Goal: Find specific page/section: Find specific page/section

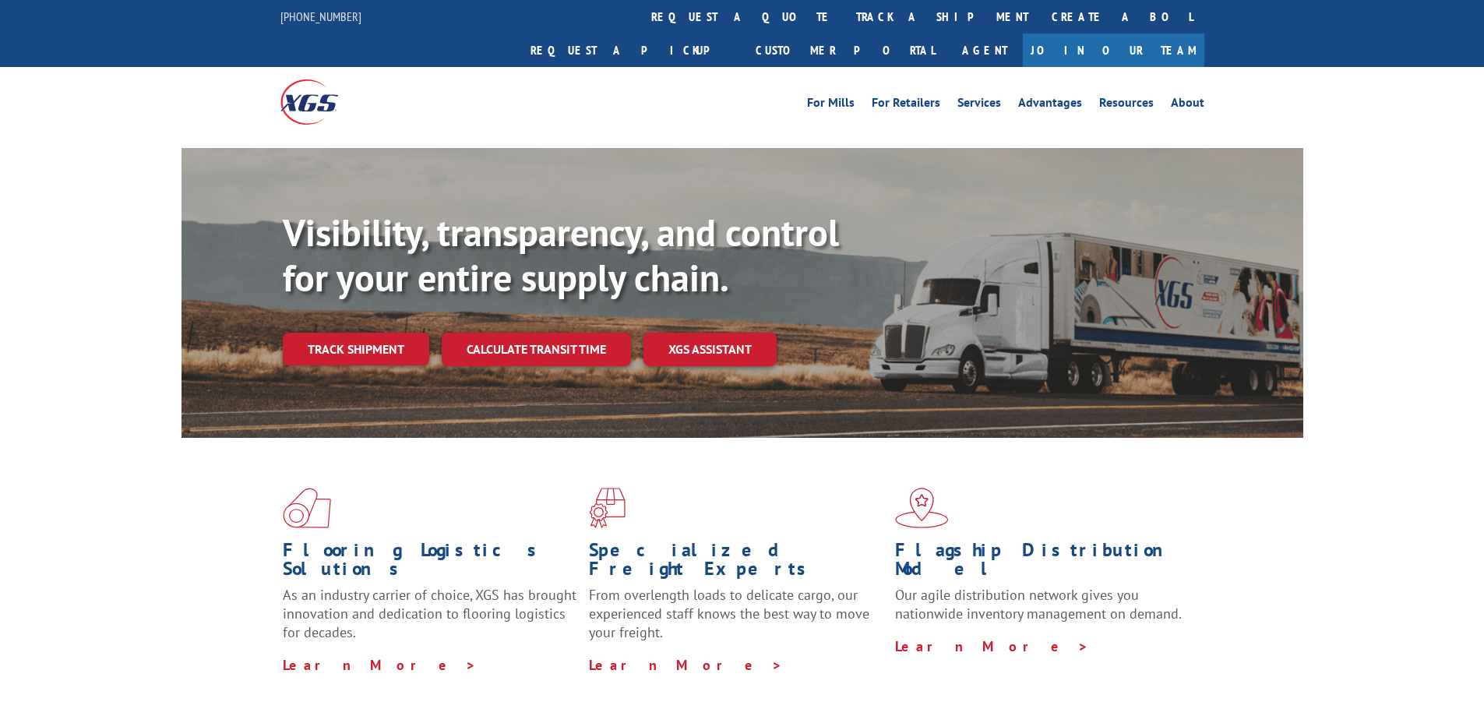
scroll to position [2367, 0]
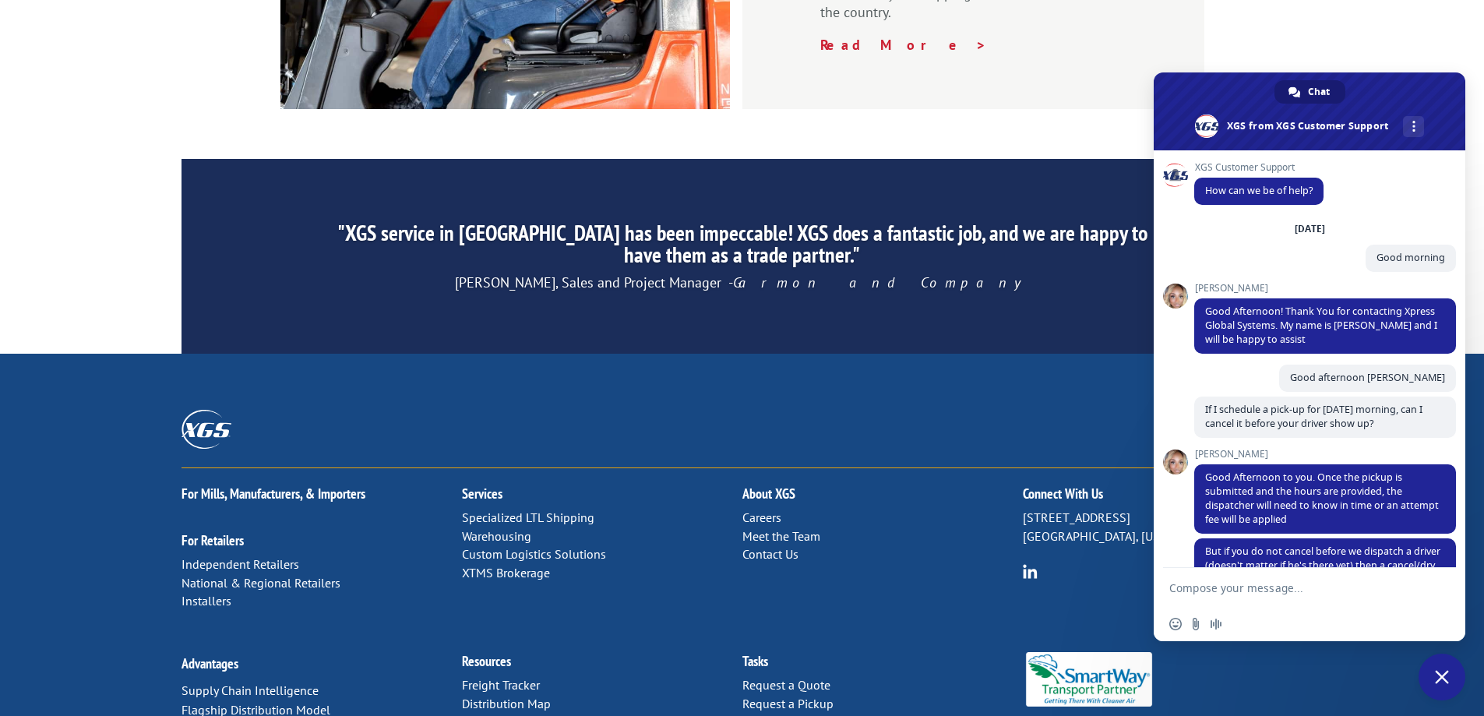
click at [505, 696] on link "Distribution Map" at bounding box center [506, 704] width 89 height 16
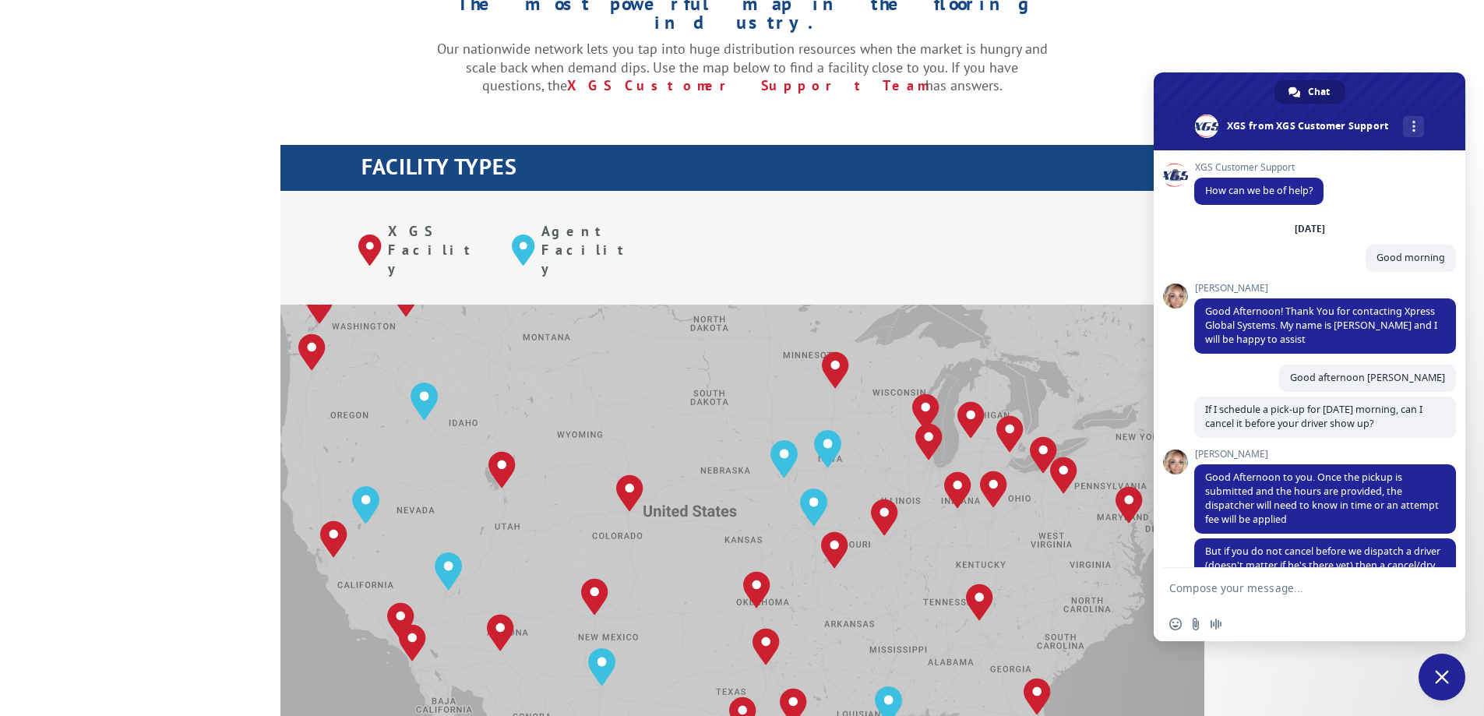
scroll to position [942, 0]
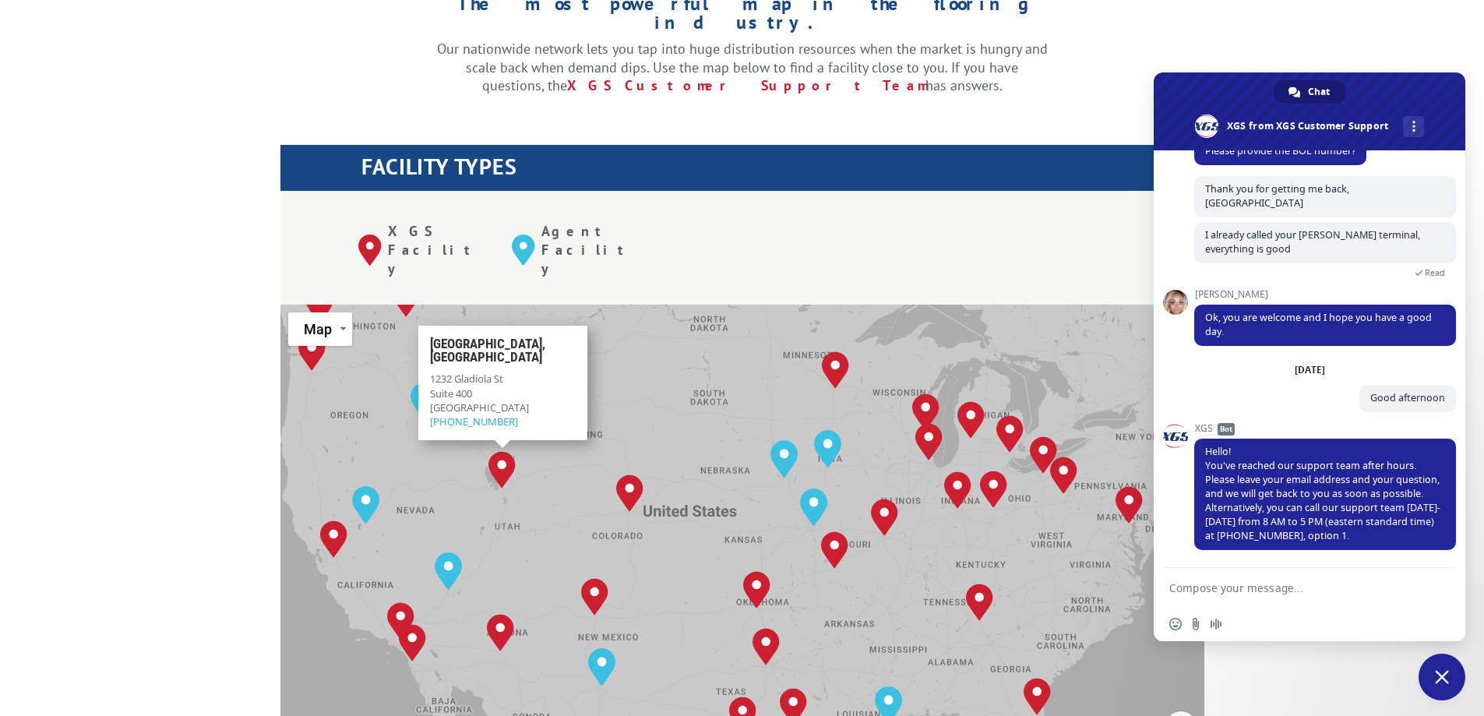
click at [1438, 676] on span "Close chat" at bounding box center [1442, 677] width 14 height 14
